Goal: Find specific page/section: Find specific page/section

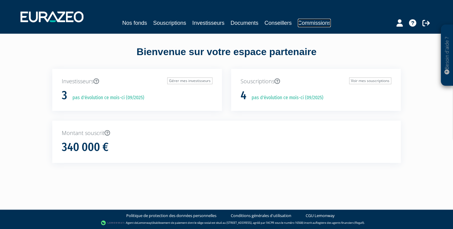
click at [304, 23] on link "Commissions" at bounding box center [314, 23] width 33 height 9
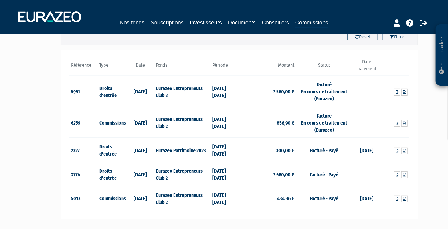
scroll to position [61, 0]
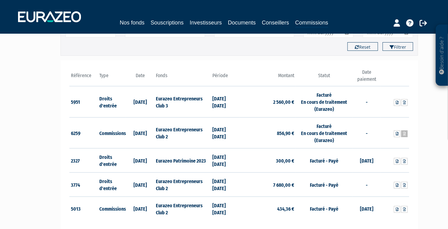
click at [403, 134] on icon at bounding box center [404, 134] width 3 height 4
click at [404, 102] on icon at bounding box center [404, 103] width 3 height 4
click at [421, 77] on div "Besoin d'aide ? × J'ai besoin d'aide Si vous avez une question à propos du fonc…" at bounding box center [224, 90] width 448 height 302
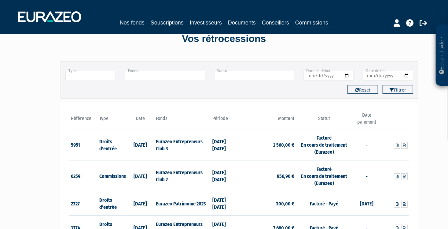
scroll to position [0, 0]
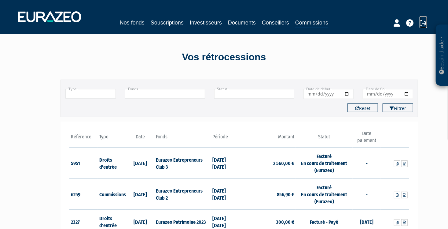
click at [424, 21] on icon at bounding box center [422, 22] width 7 height 7
